Goal: Task Accomplishment & Management: Manage account settings

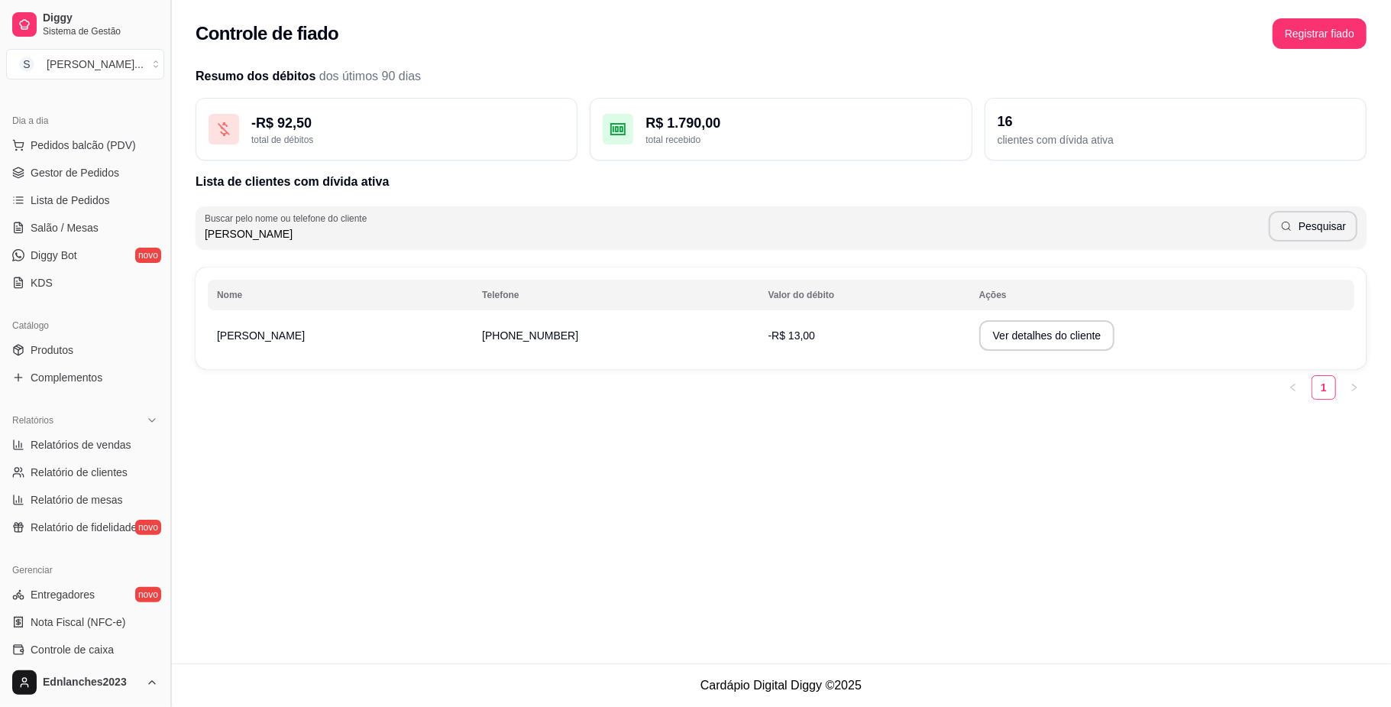
scroll to position [40, 0]
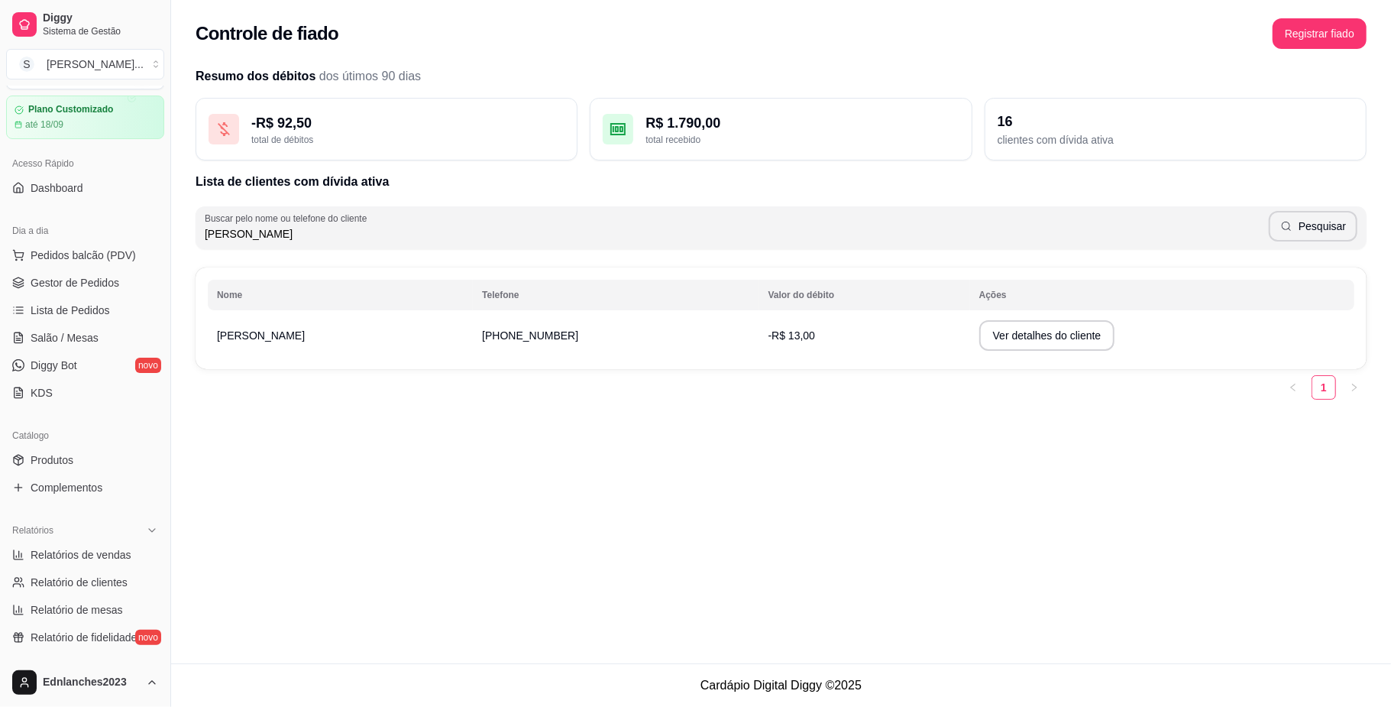
drag, startPoint x: 164, startPoint y: 160, endPoint x: 160, endPoint y: 147, distance: 14.1
click at [160, 147] on div "Diggy Sistema de Gestão S Sorriso Lanch ... Loja aberta Plano Customizado até 1…" at bounding box center [85, 353] width 170 height 707
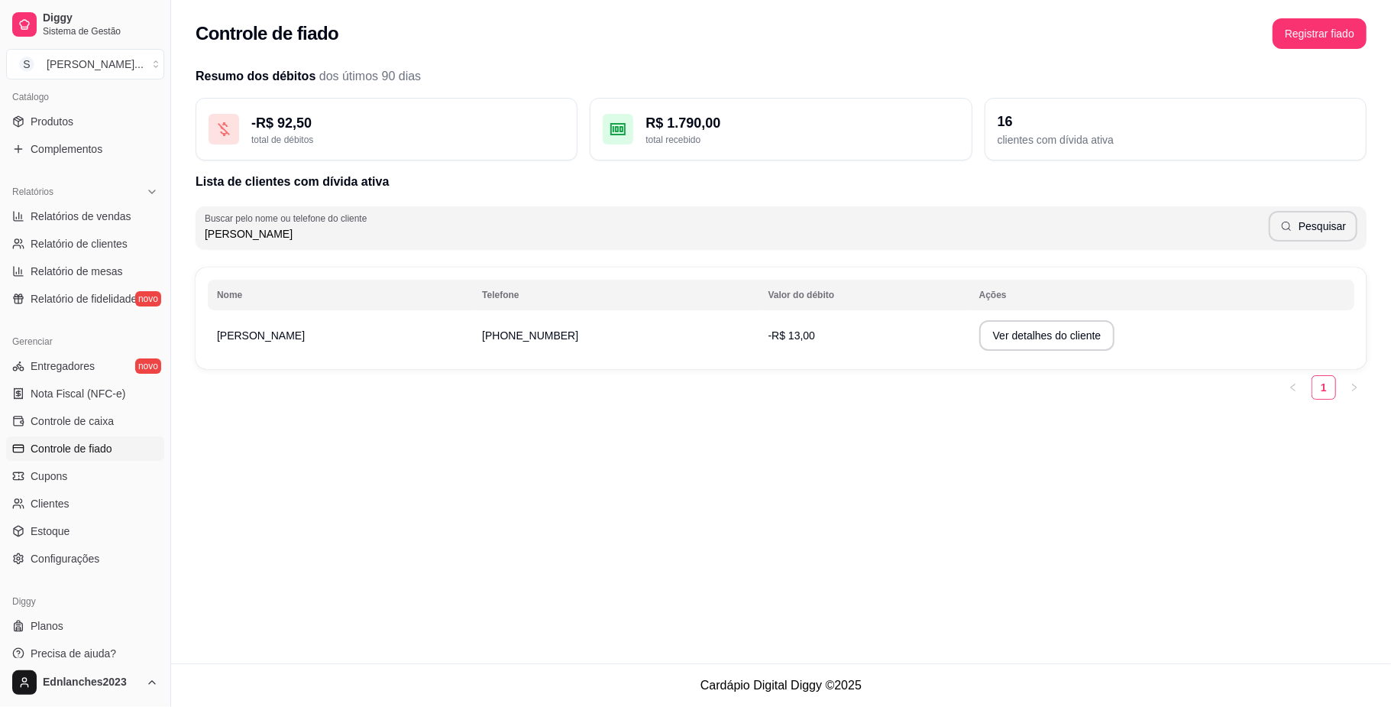
scroll to position [393, 0]
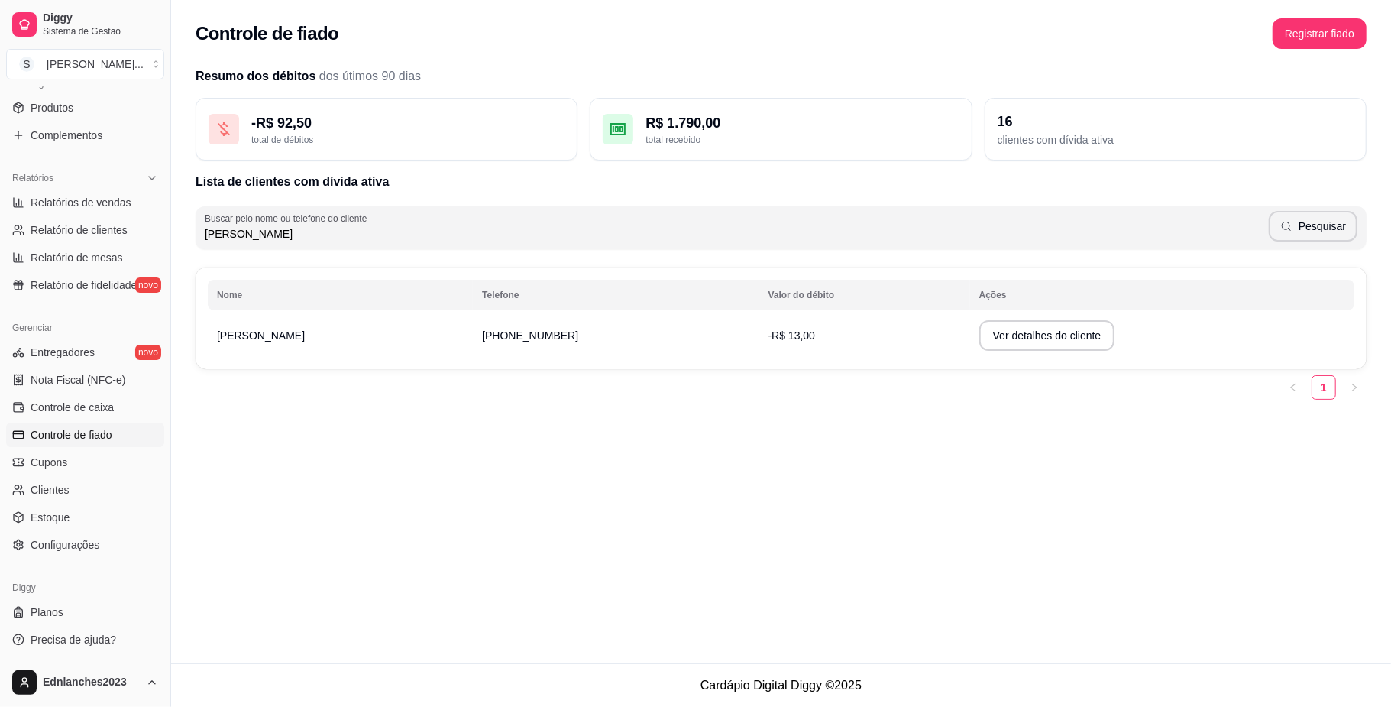
click at [92, 437] on span "Controle de fiado" at bounding box center [72, 434] width 82 height 15
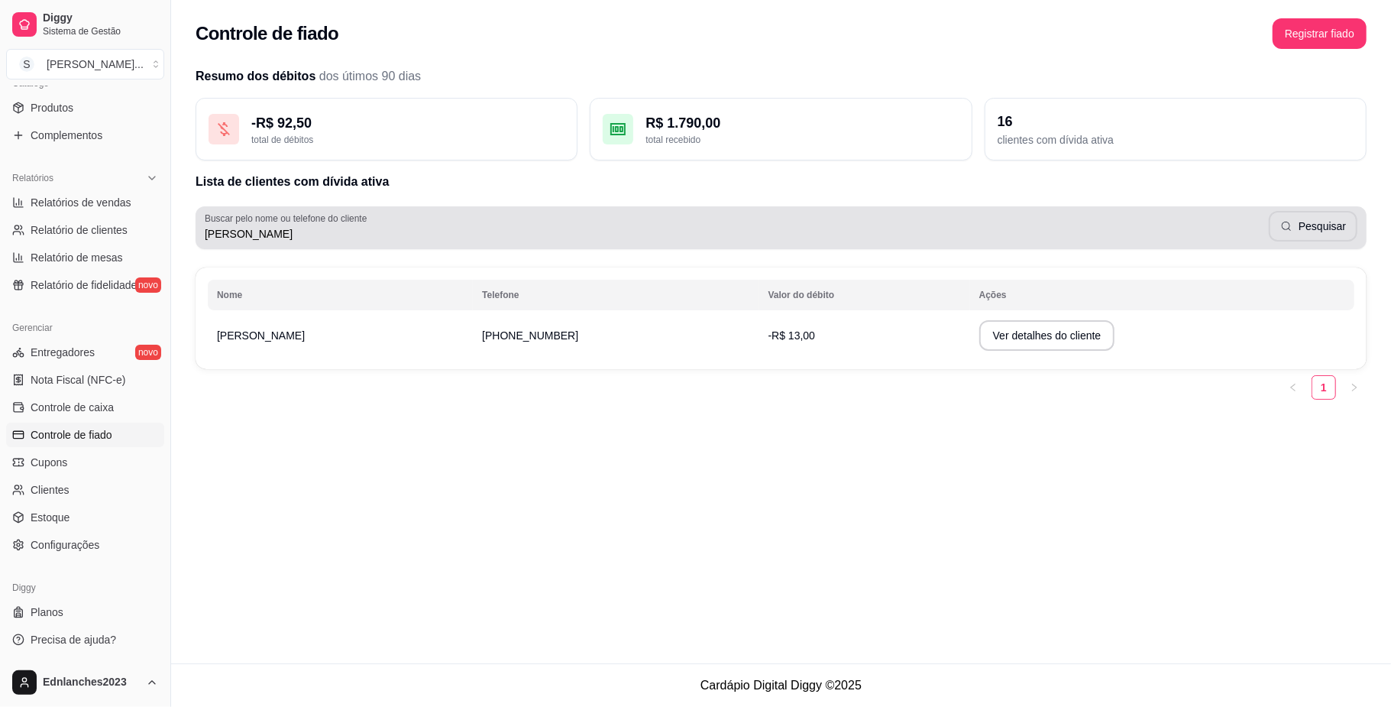
click at [284, 233] on input "[PERSON_NAME]" at bounding box center [737, 233] width 1064 height 15
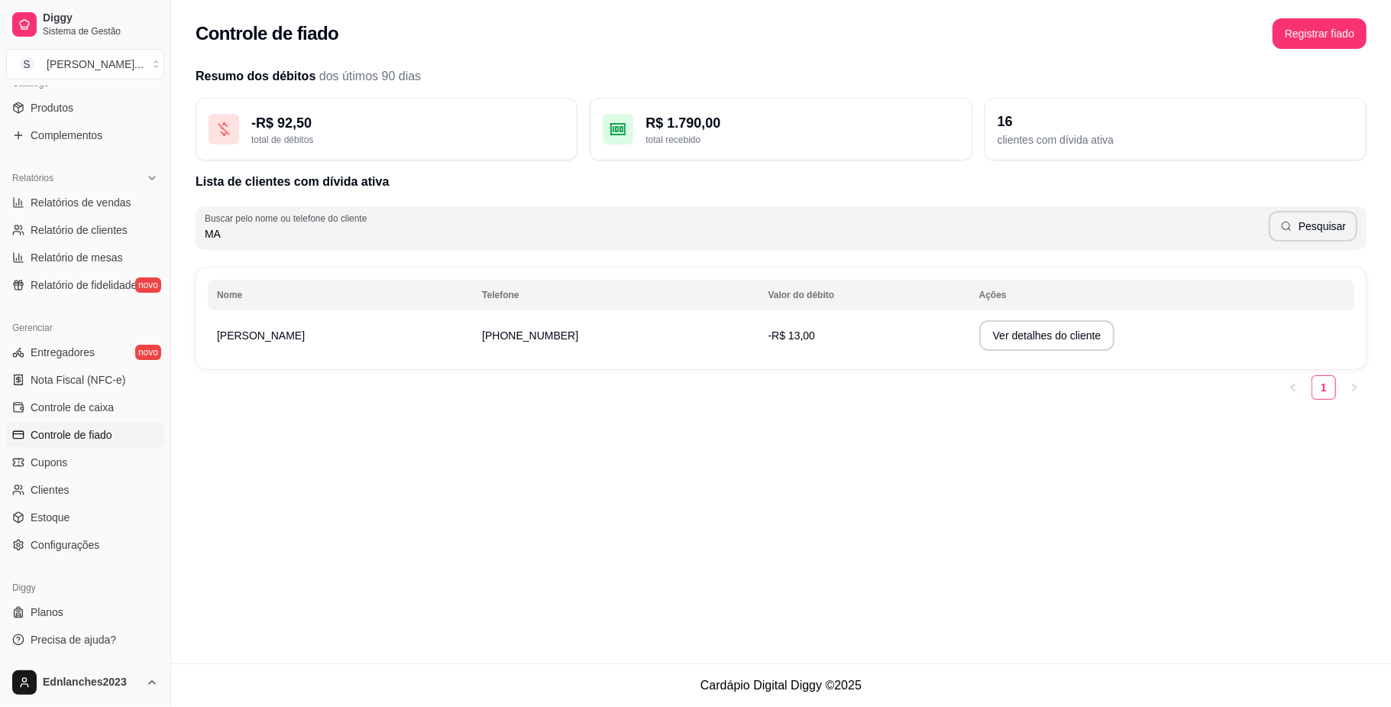
type input "M"
type input "[PERSON_NAME]"
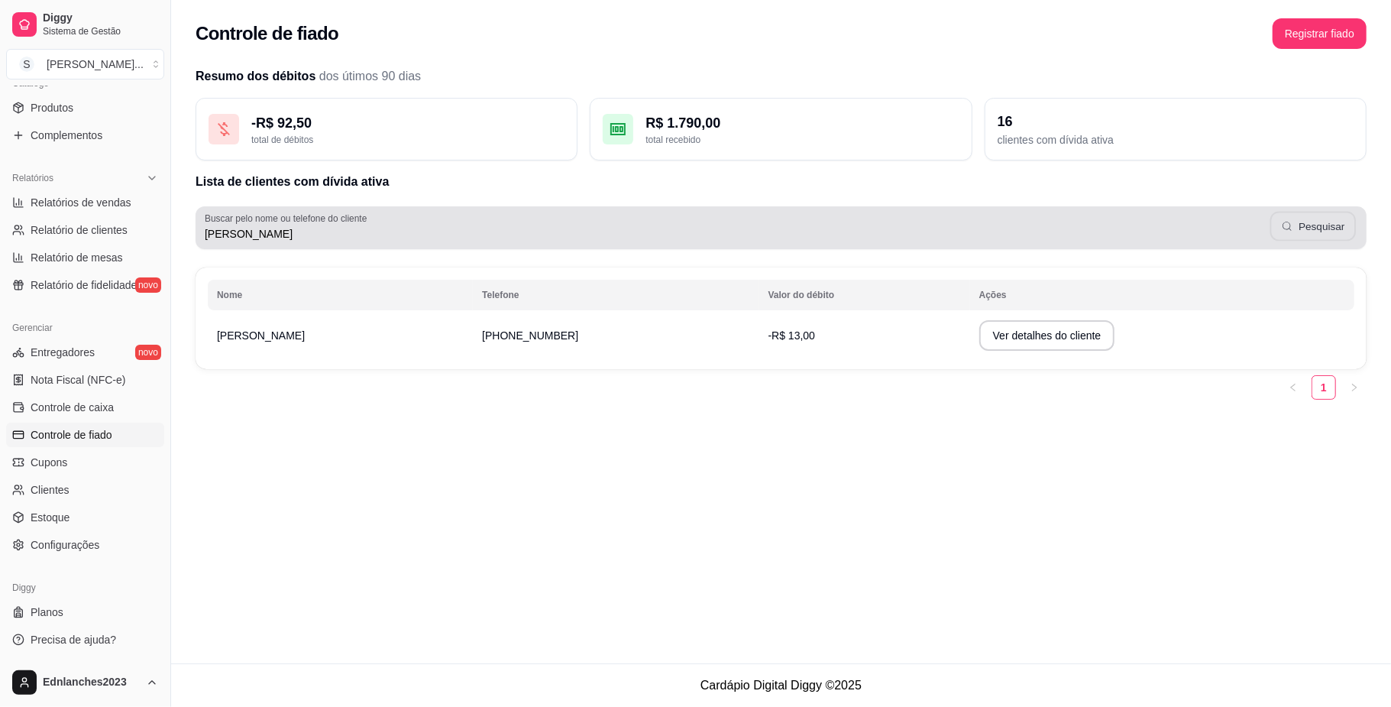
click at [1318, 231] on button "Pesquisar" at bounding box center [1314, 227] width 86 height 30
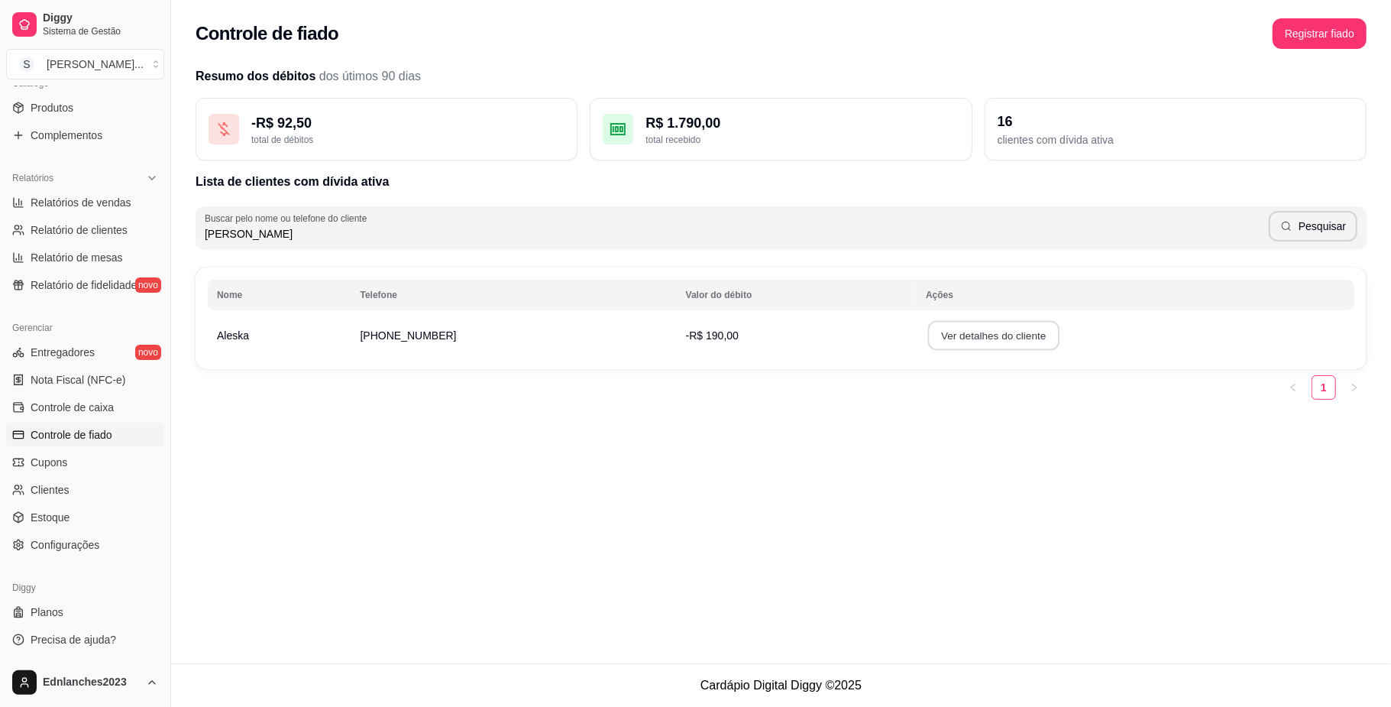
click at [963, 333] on button "Ver detalhes do cliente" at bounding box center [993, 336] width 131 height 30
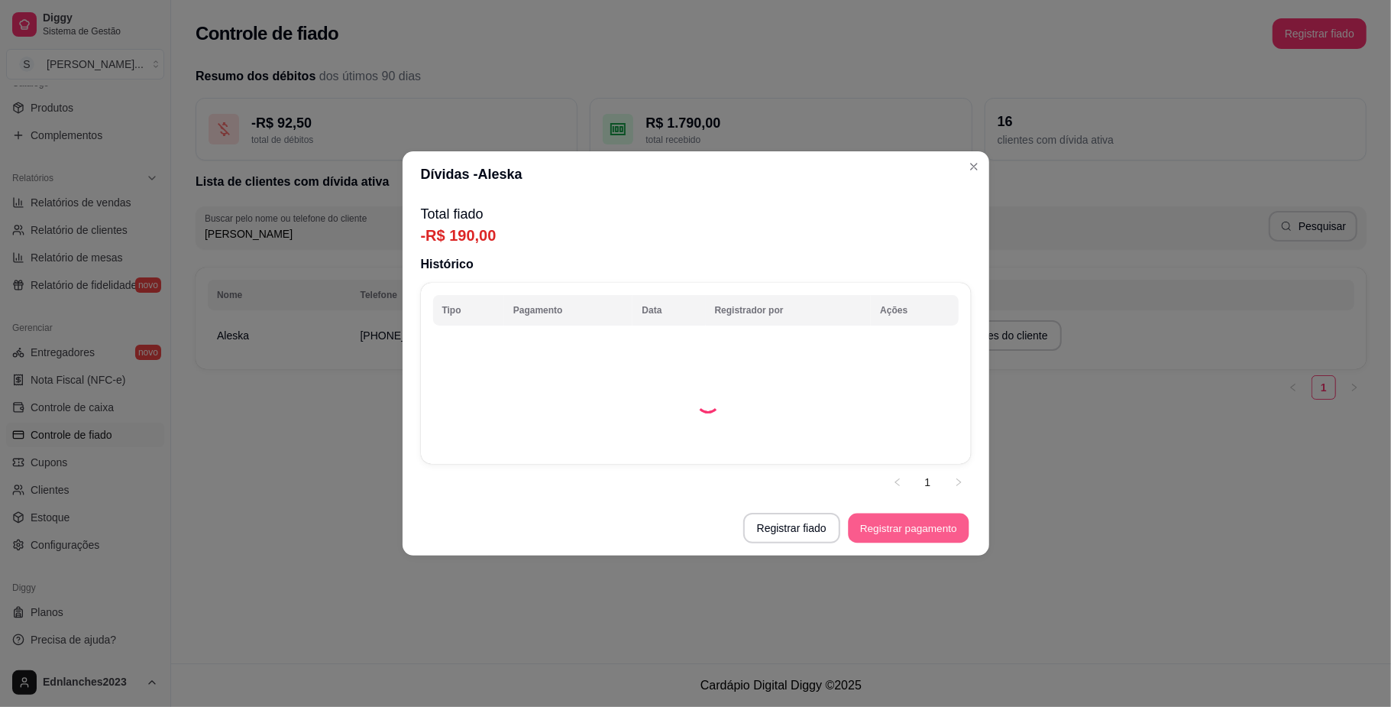
click at [878, 526] on button "Registrar pagamento" at bounding box center [908, 528] width 121 height 30
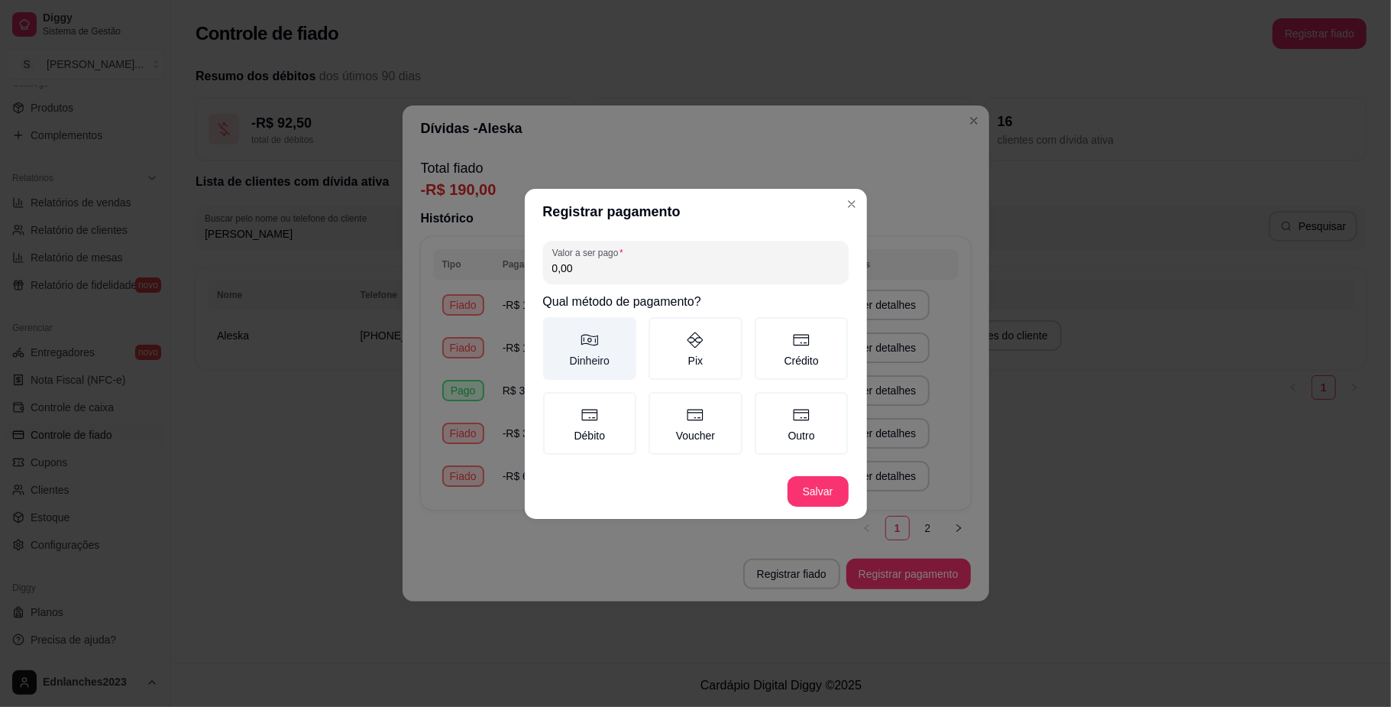
click at [597, 351] on label "Dinheiro" at bounding box center [590, 348] width 94 height 63
click at [555, 329] on button "Dinheiro" at bounding box center [548, 322] width 12 height 12
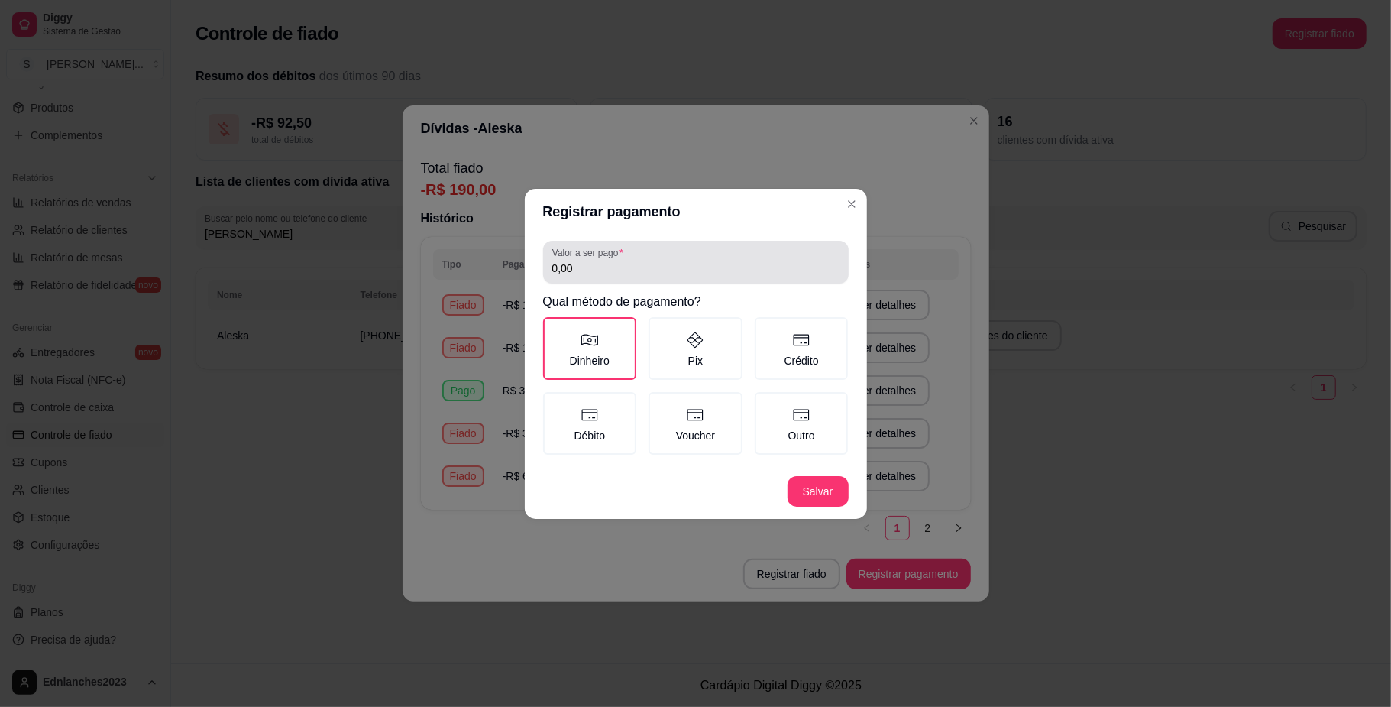
click at [604, 272] on input "0,00" at bounding box center [695, 268] width 287 height 15
type input "190,00"
